Goal: Participate in discussion: Engage in conversation with other users on a specific topic

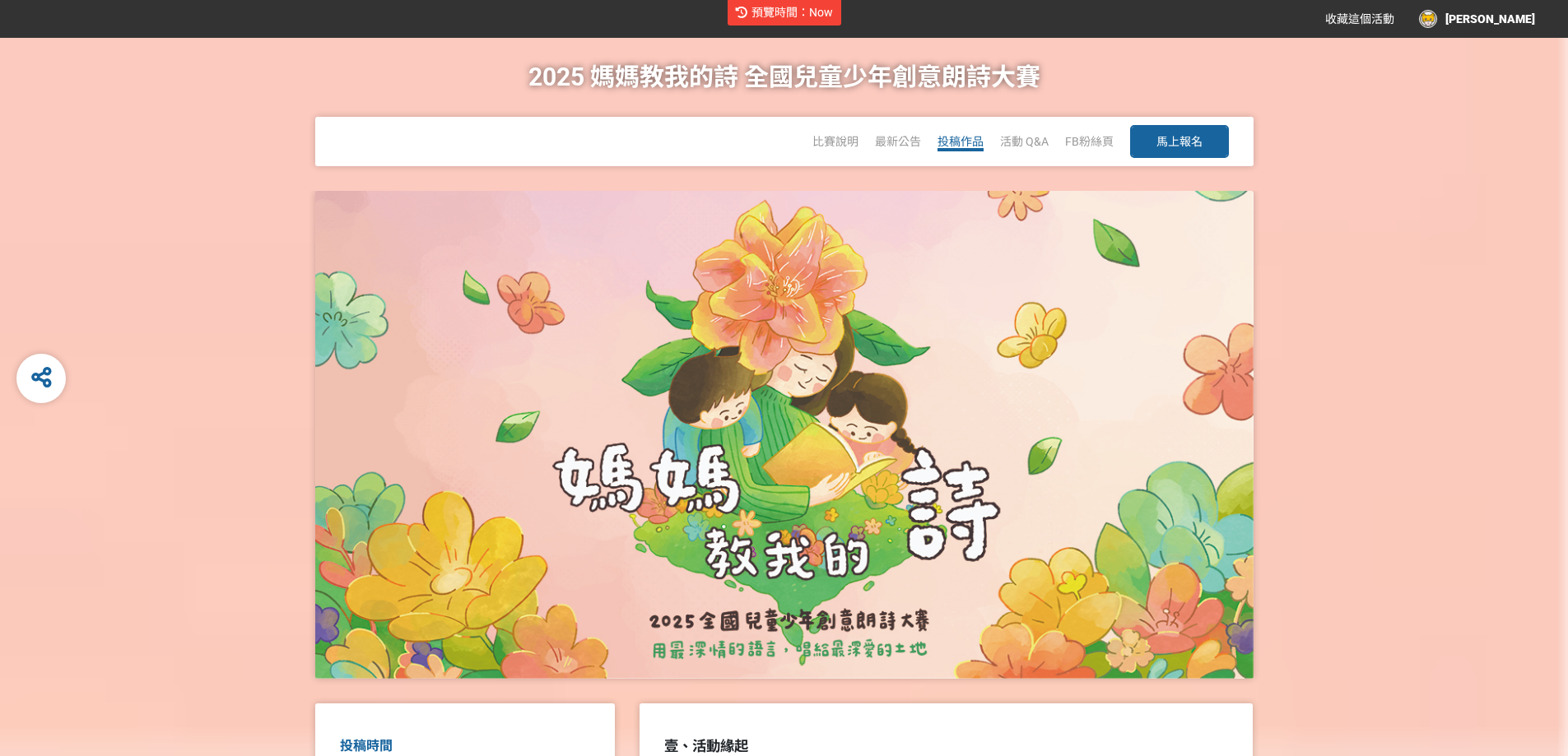
click at [956, 138] on span "投稿作品" at bounding box center [960, 141] width 46 height 13
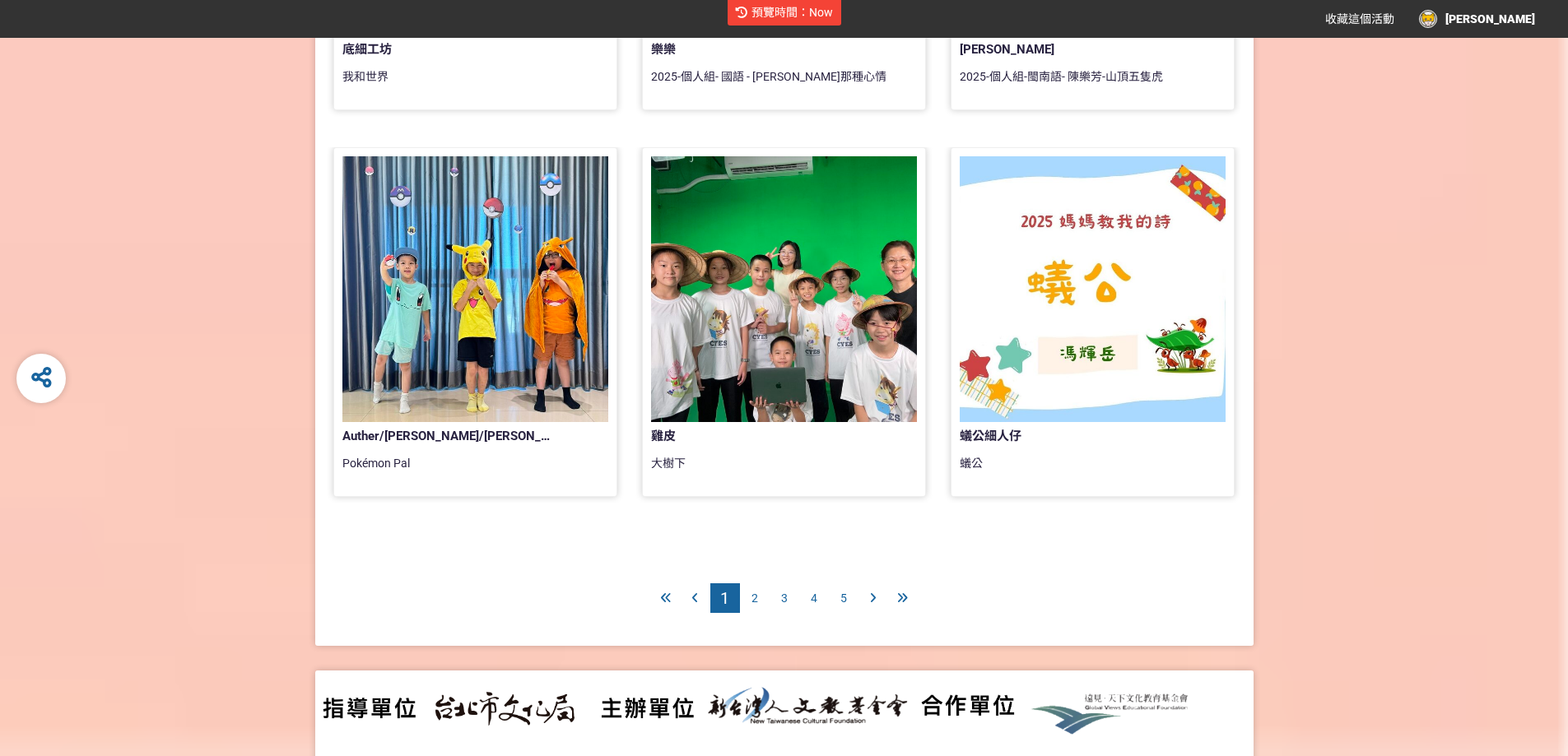
scroll to position [1469, 0]
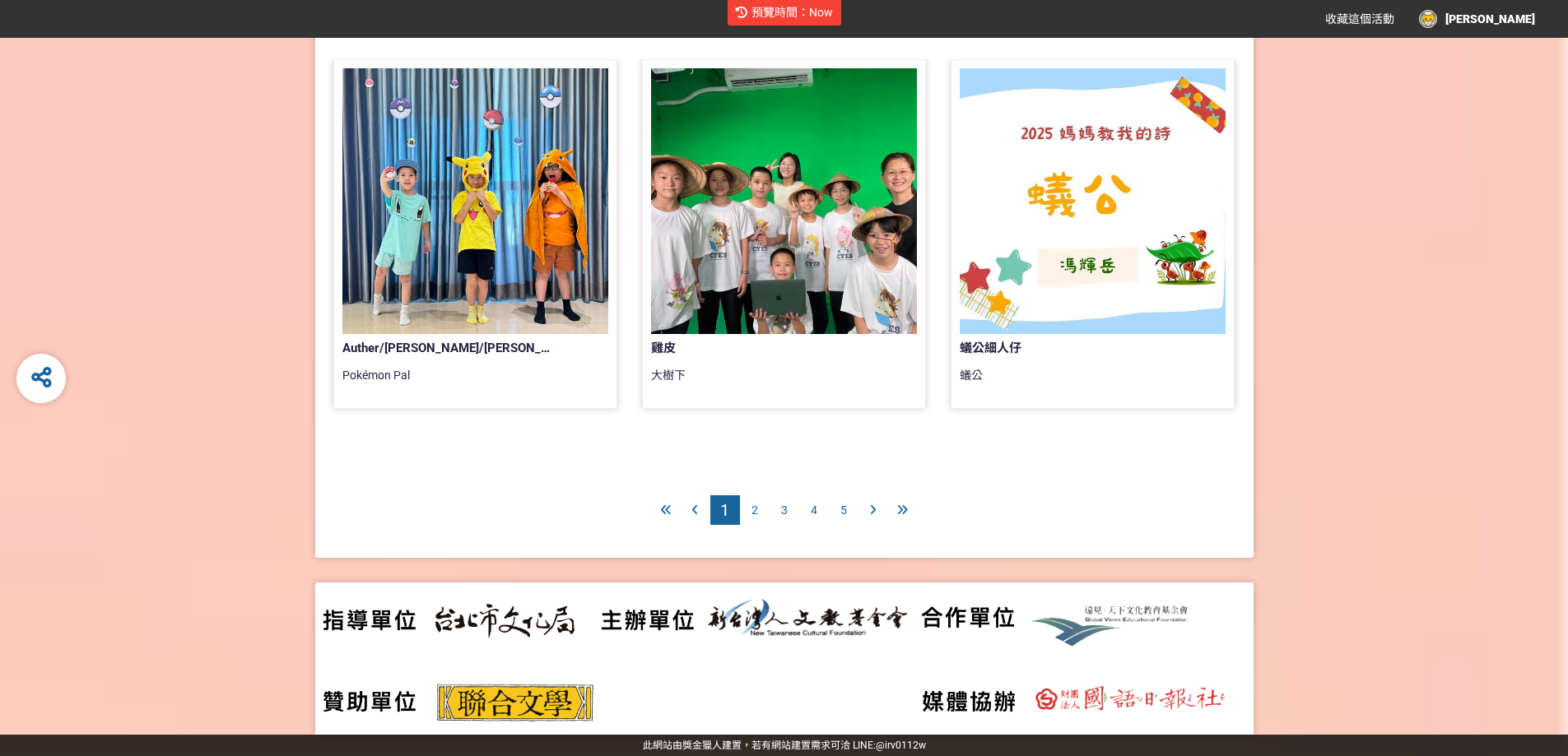
click at [899, 505] on icon at bounding box center [902, 510] width 11 height 12
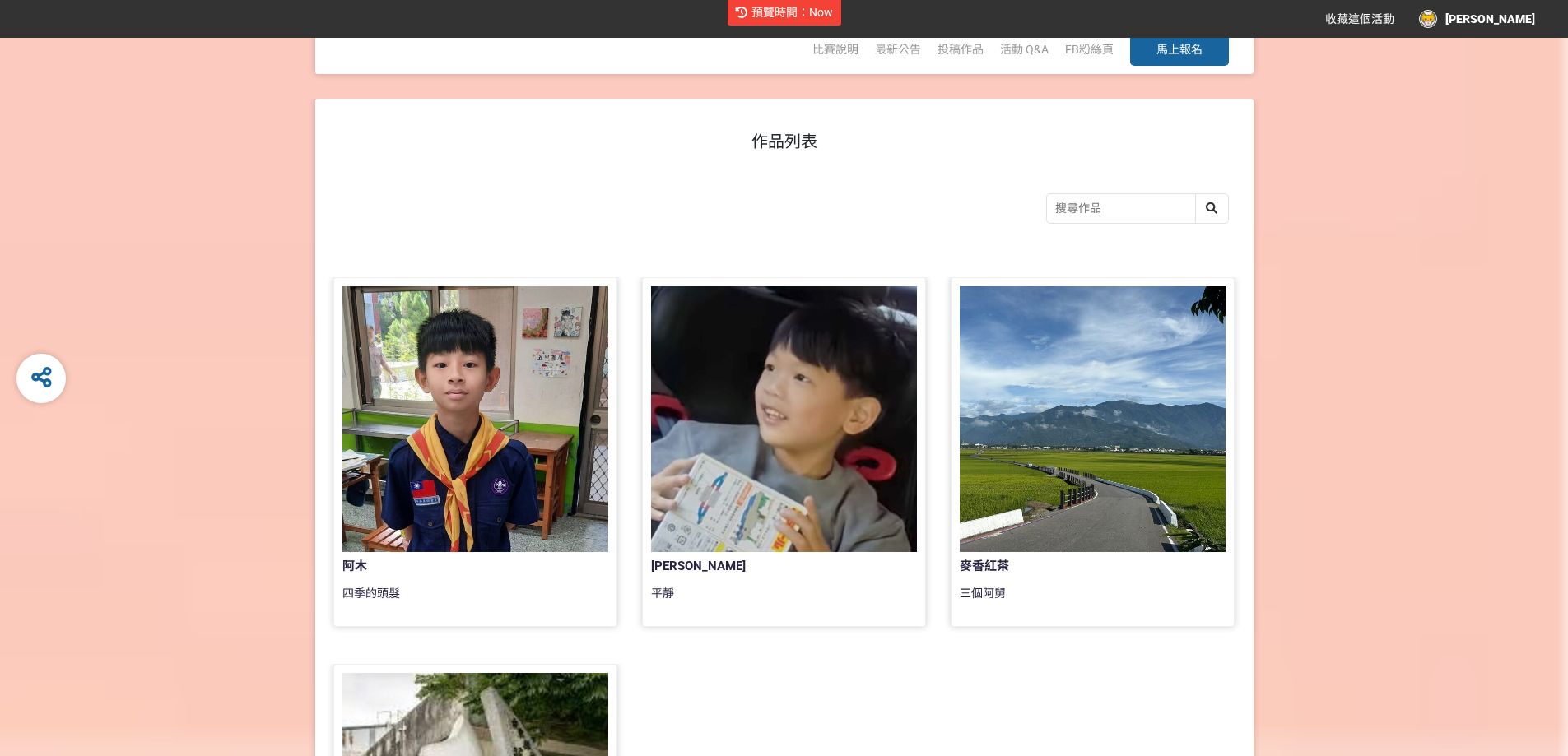
scroll to position [82, 0]
